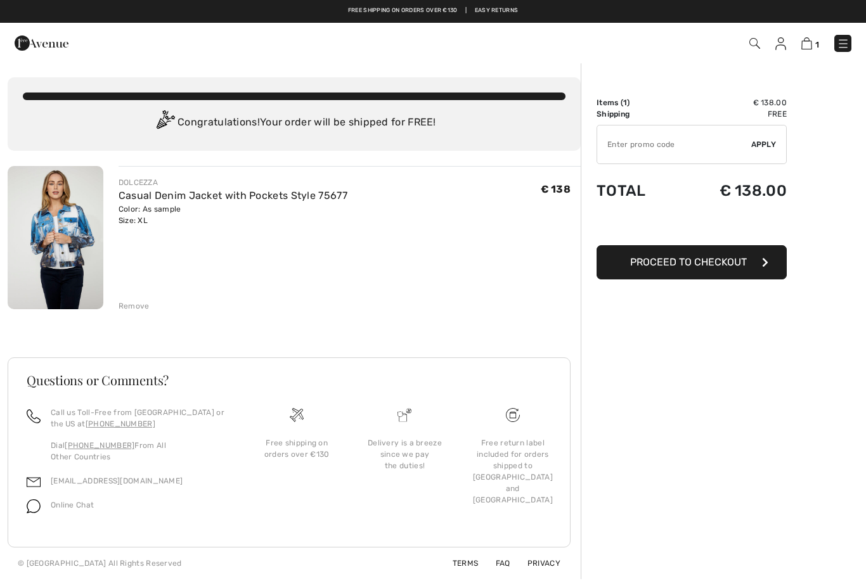
click at [640, 262] on span "Proceed to Checkout" at bounding box center [688, 262] width 117 height 12
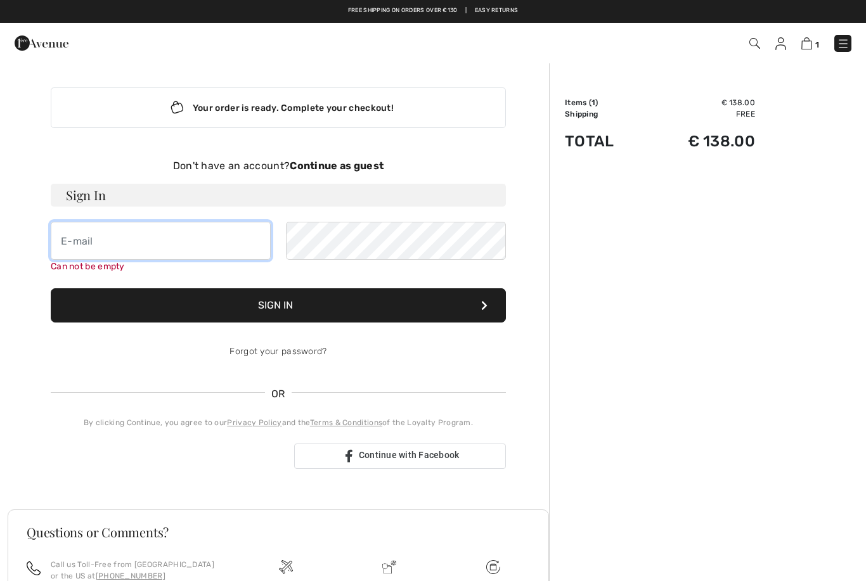
click at [87, 234] on input "email" at bounding box center [161, 241] width 220 height 38
click at [781, 42] on img at bounding box center [780, 43] width 11 height 13
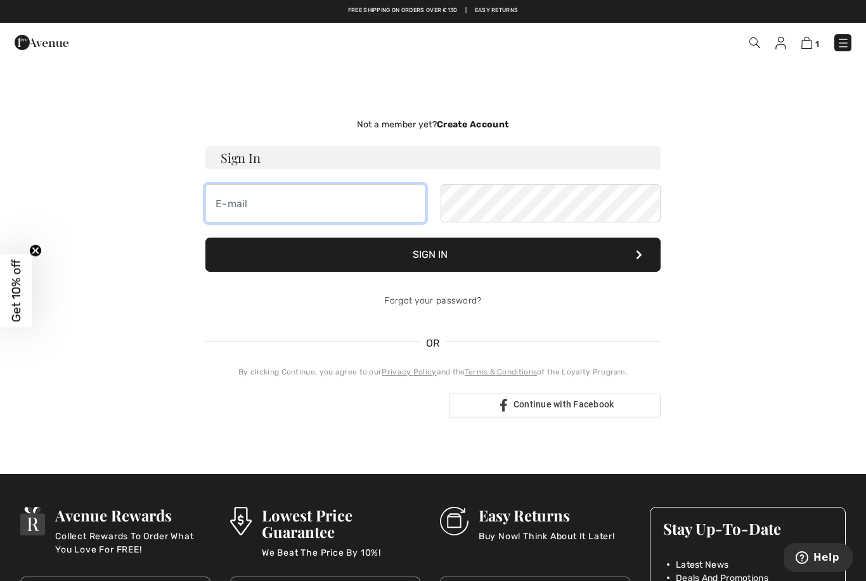
click at [245, 201] on input "email" at bounding box center [315, 203] width 220 height 38
type input "melanie.stricklandpower@gmail.com"
click at [326, 245] on button "Sign In" at bounding box center [432, 255] width 455 height 34
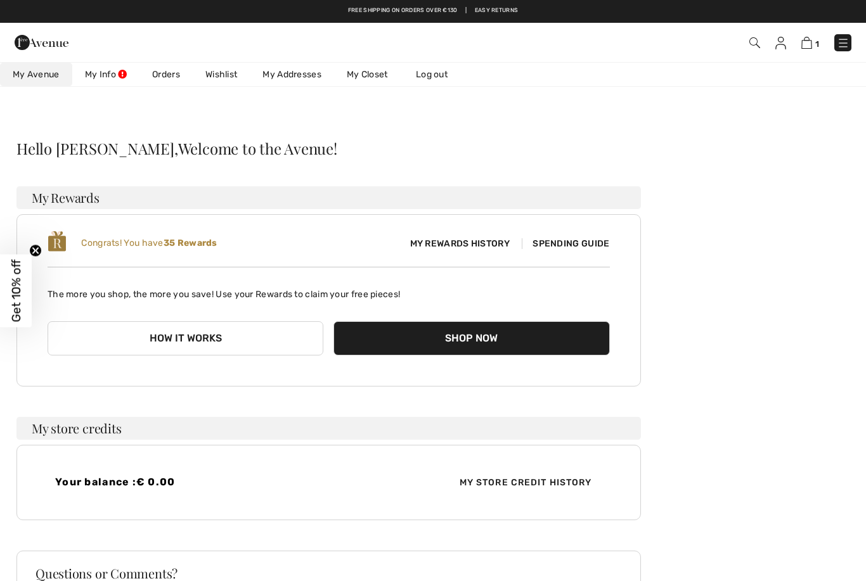
click at [805, 47] on img at bounding box center [806, 43] width 11 height 12
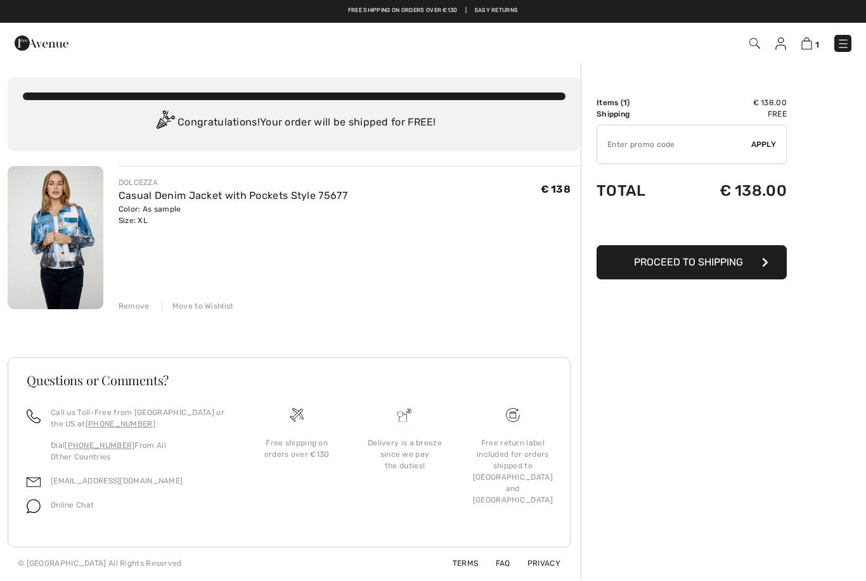
click at [639, 262] on span "Proceed to Shipping" at bounding box center [688, 262] width 109 height 12
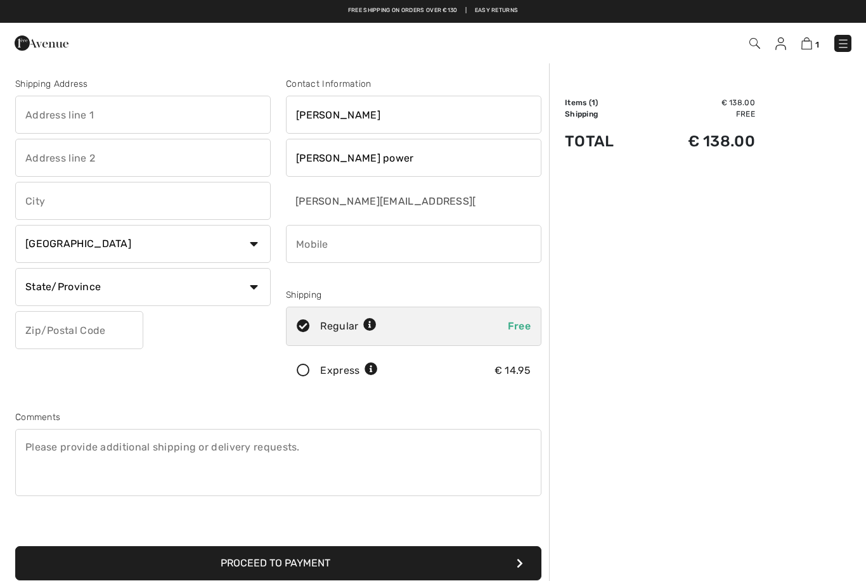
click at [402, 155] on input "Strickland power" at bounding box center [413, 158] width 255 height 38
click at [54, 117] on input "text" at bounding box center [142, 115] width 255 height 38
type input "Strickland"
click at [61, 158] on input "text" at bounding box center [142, 158] width 255 height 38
type input "11 Woodside grove"
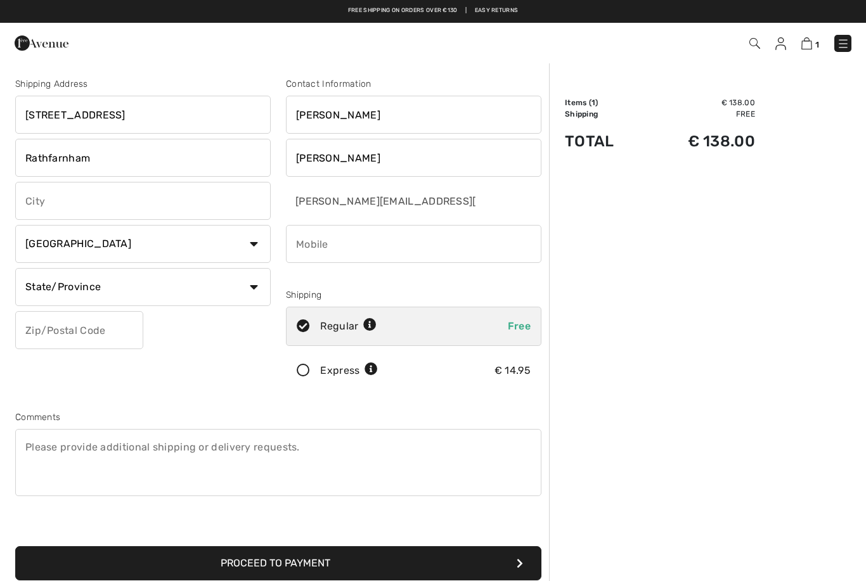
type input "Rathfarnham"
click at [39, 201] on input "text" at bounding box center [142, 201] width 255 height 38
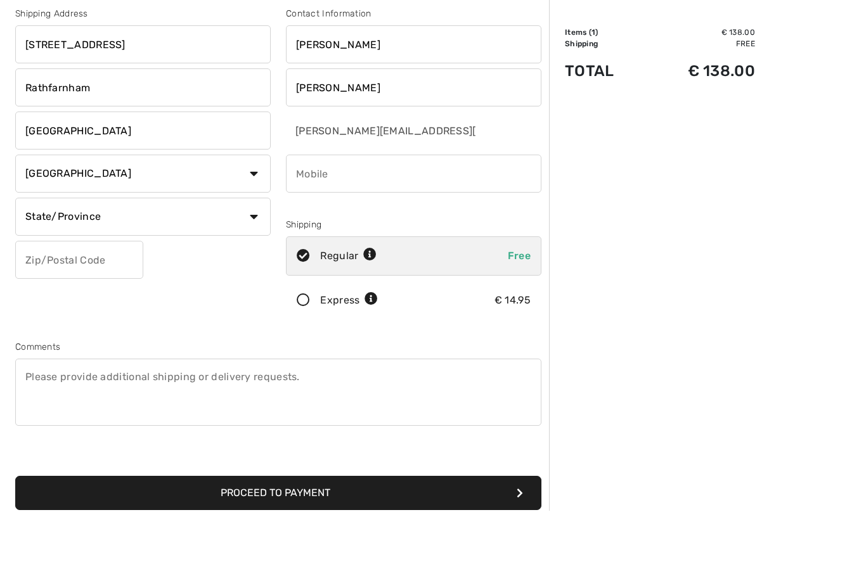
type input "Dublin"
click at [44, 225] on select "Country Canada United States Afghanistan Aland Islands Albania Algeria American…" at bounding box center [142, 244] width 255 height 38
select select "IE"
click at [51, 214] on select "State/Province Carlow Cavan Clare Cork Donegal Dublin Galway Kerry Kildare Kilk…" at bounding box center [142, 217] width 255 height 38
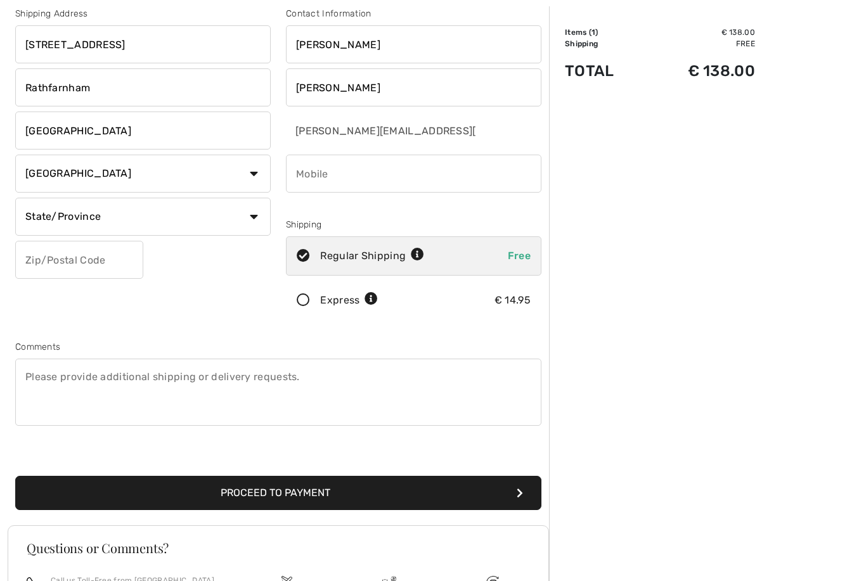
select select "DU"
click at [52, 260] on input "text" at bounding box center [79, 260] width 128 height 38
type input "D14YY52"
click at [314, 172] on input "phone" at bounding box center [413, 174] width 255 height 38
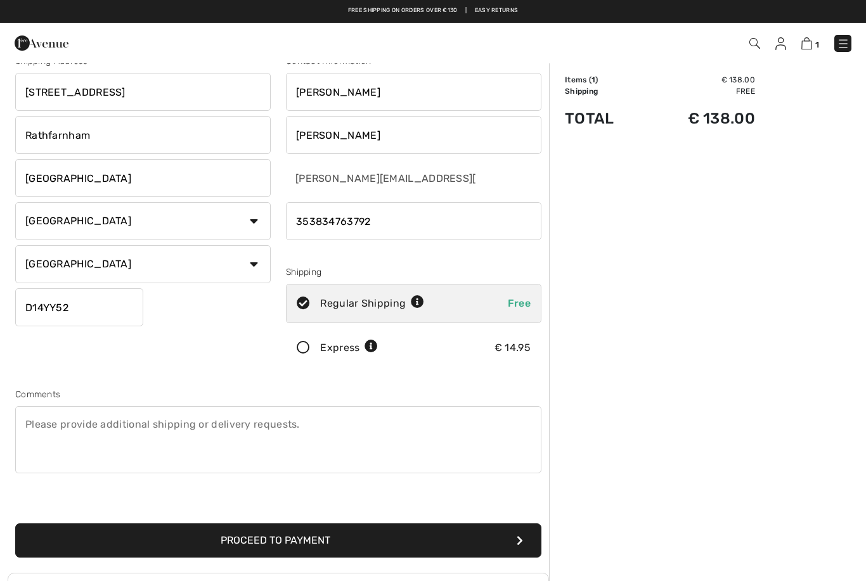
scroll to position [0, 0]
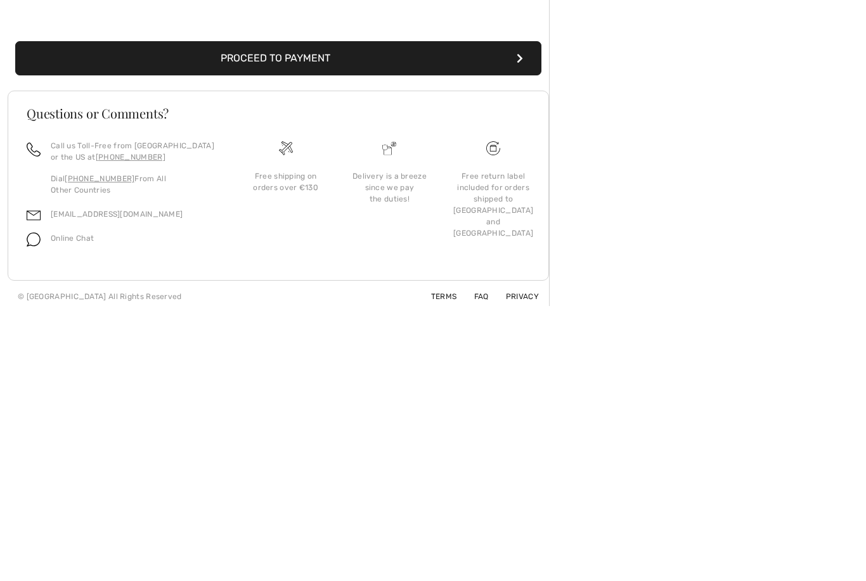
type input "353834763792"
click at [255, 316] on button "Proceed to Payment" at bounding box center [278, 333] width 526 height 34
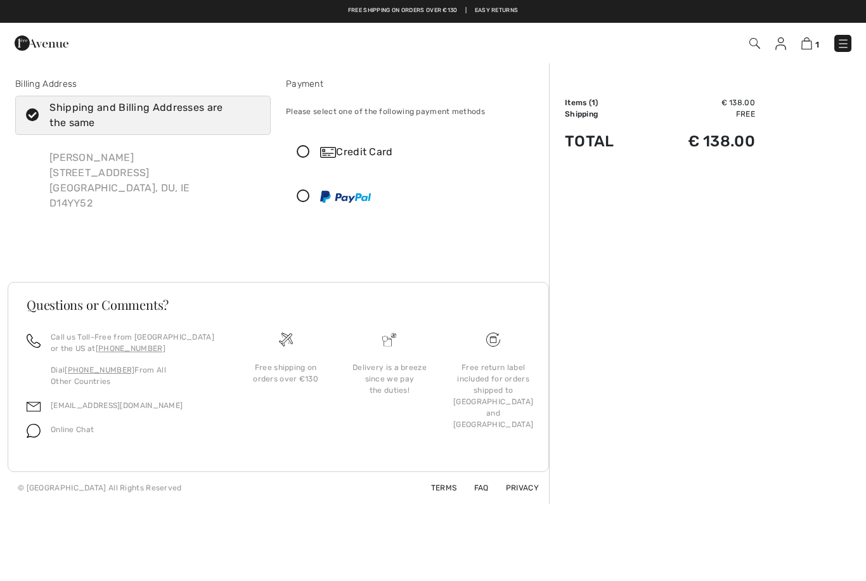
click at [303, 150] on icon at bounding box center [303, 152] width 34 height 13
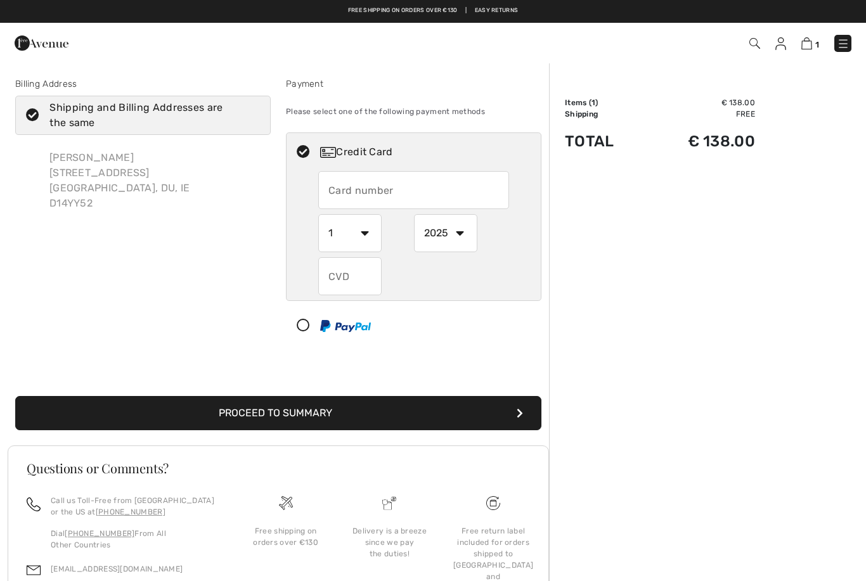
click at [346, 187] on input "text" at bounding box center [413, 190] width 191 height 38
type input "4319400918732405"
click at [361, 238] on select "1 2 3 4 5 6 7 8 9 10 11 12" at bounding box center [349, 233] width 63 height 38
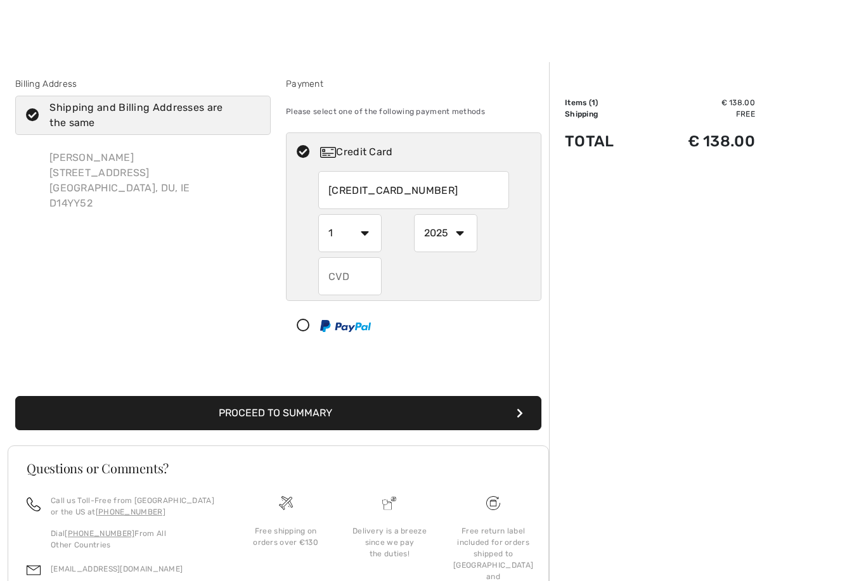
scroll to position [86, 0]
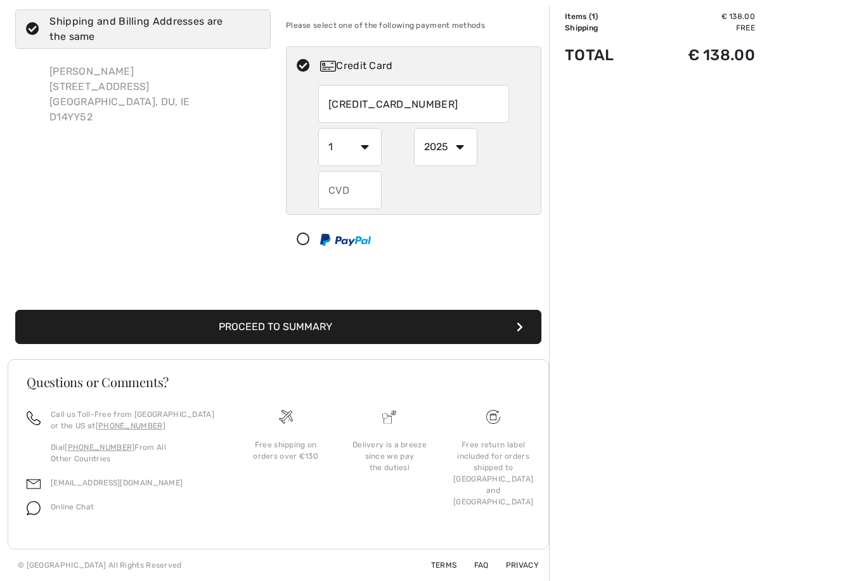
select select "4"
click at [457, 150] on select "2025 2026 2027 2028 2029 2030 2031 2032 2033 2034 2035" at bounding box center [445, 147] width 63 height 38
select select "2029"
click at [338, 196] on input "text" at bounding box center [349, 190] width 63 height 38
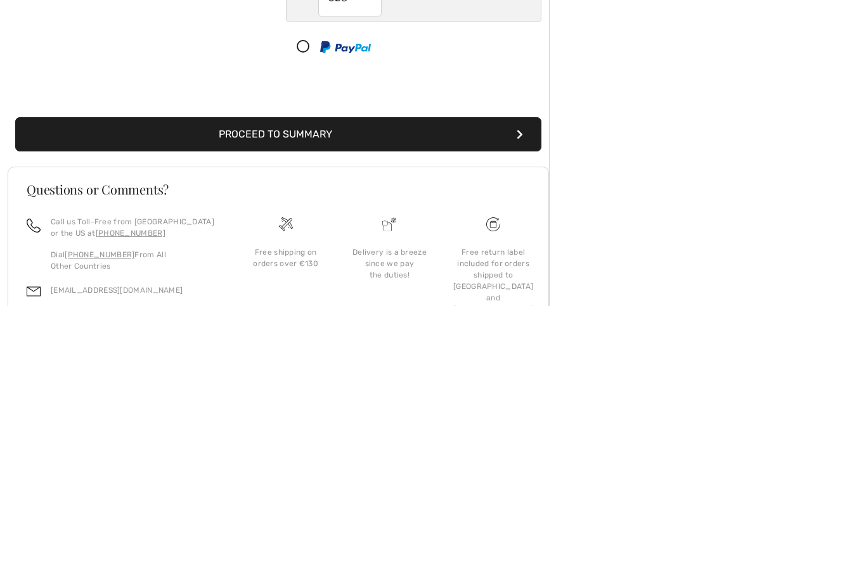
scroll to position [7, 0]
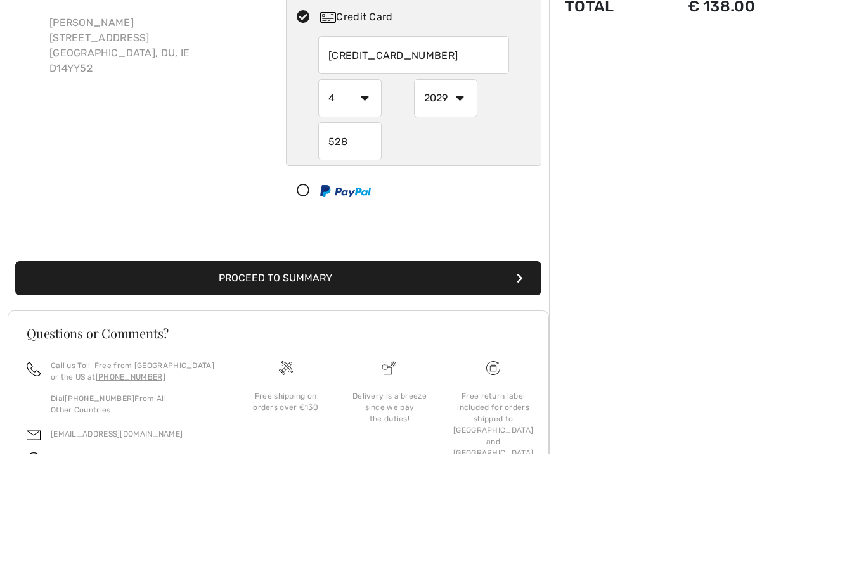
type input "528"
click at [275, 389] on button "Proceed to Summary" at bounding box center [278, 406] width 526 height 34
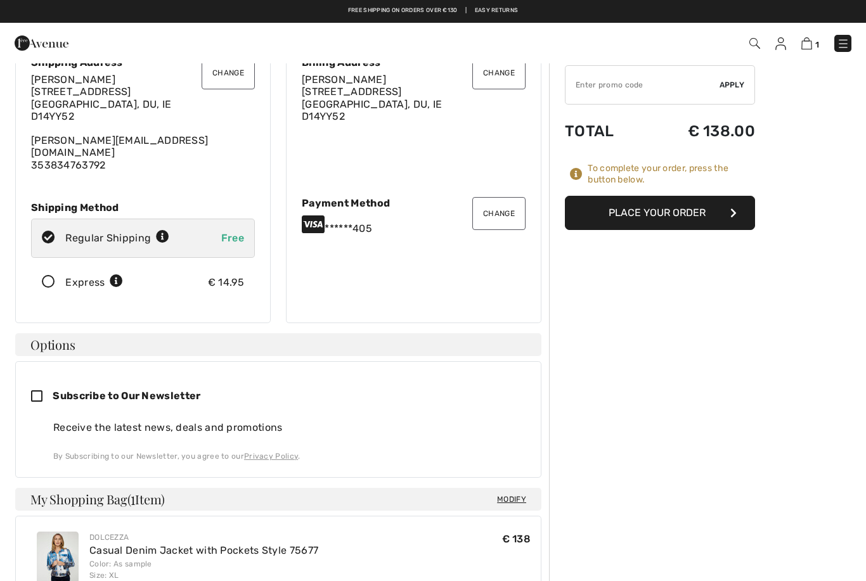
scroll to position [52, 0]
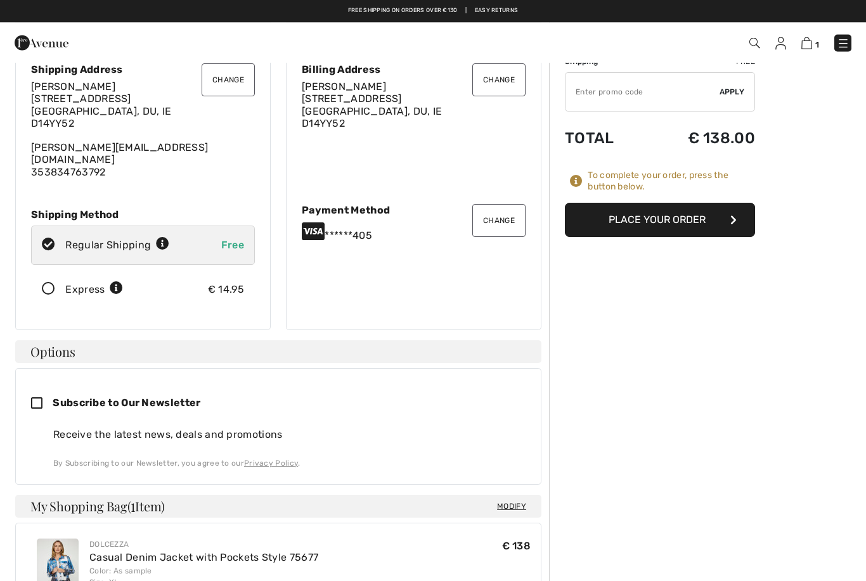
click at [645, 219] on button "Place Your Order" at bounding box center [660, 220] width 190 height 34
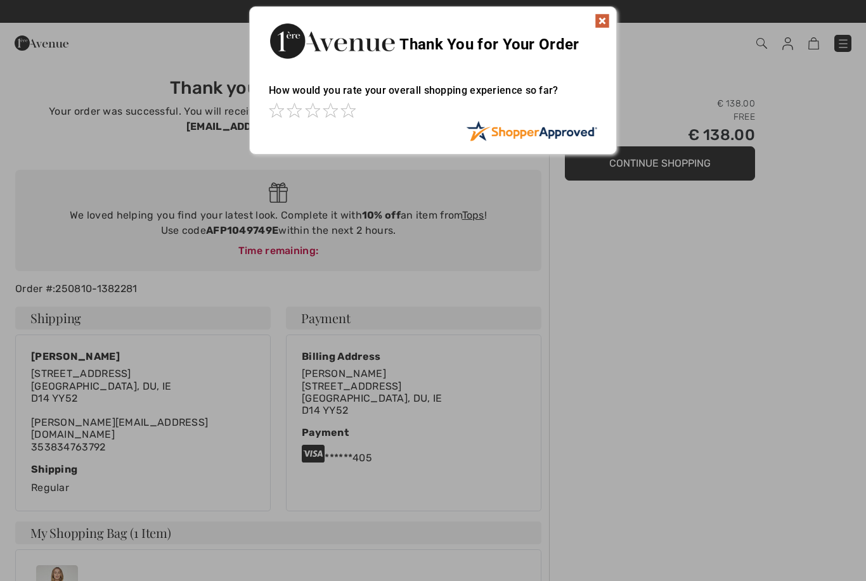
click at [603, 18] on img at bounding box center [601, 20] width 15 height 15
